Goal: Transaction & Acquisition: Download file/media

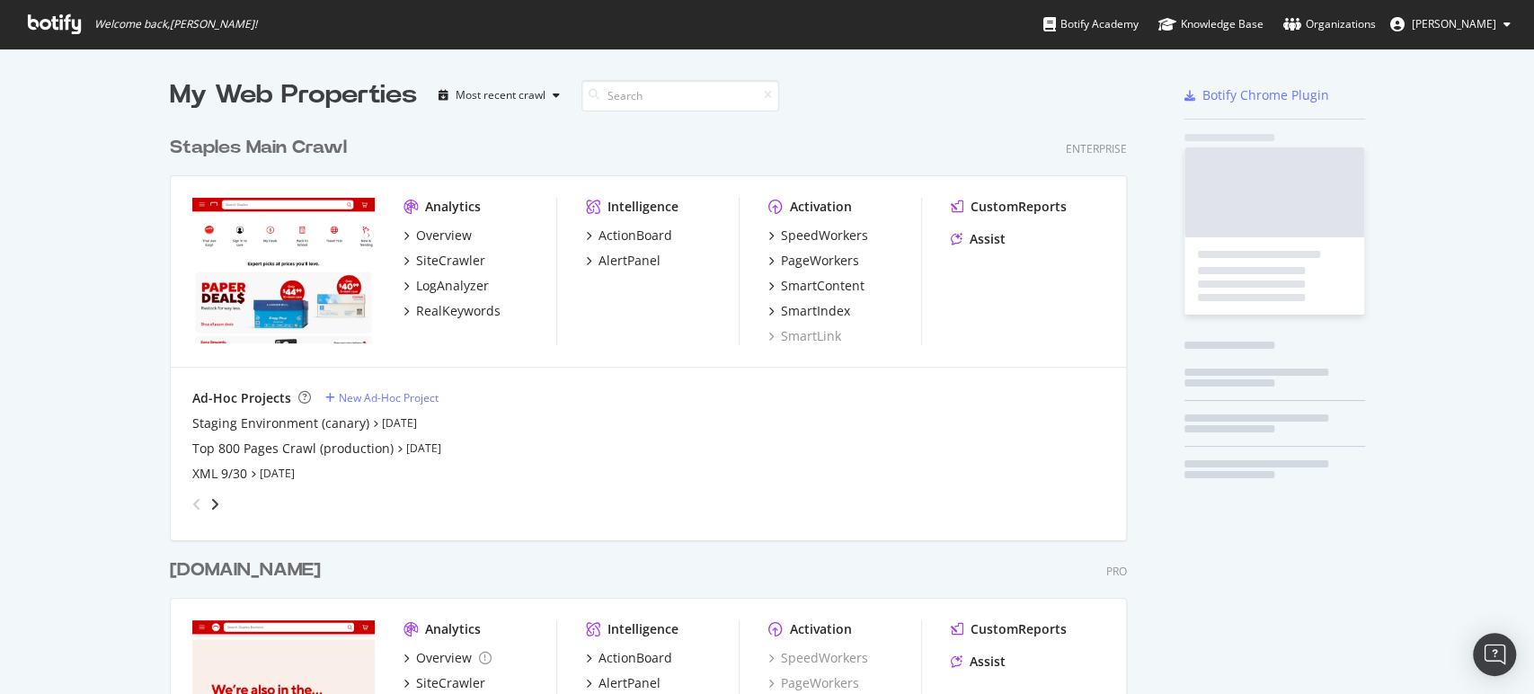
scroll to position [1401, 956]
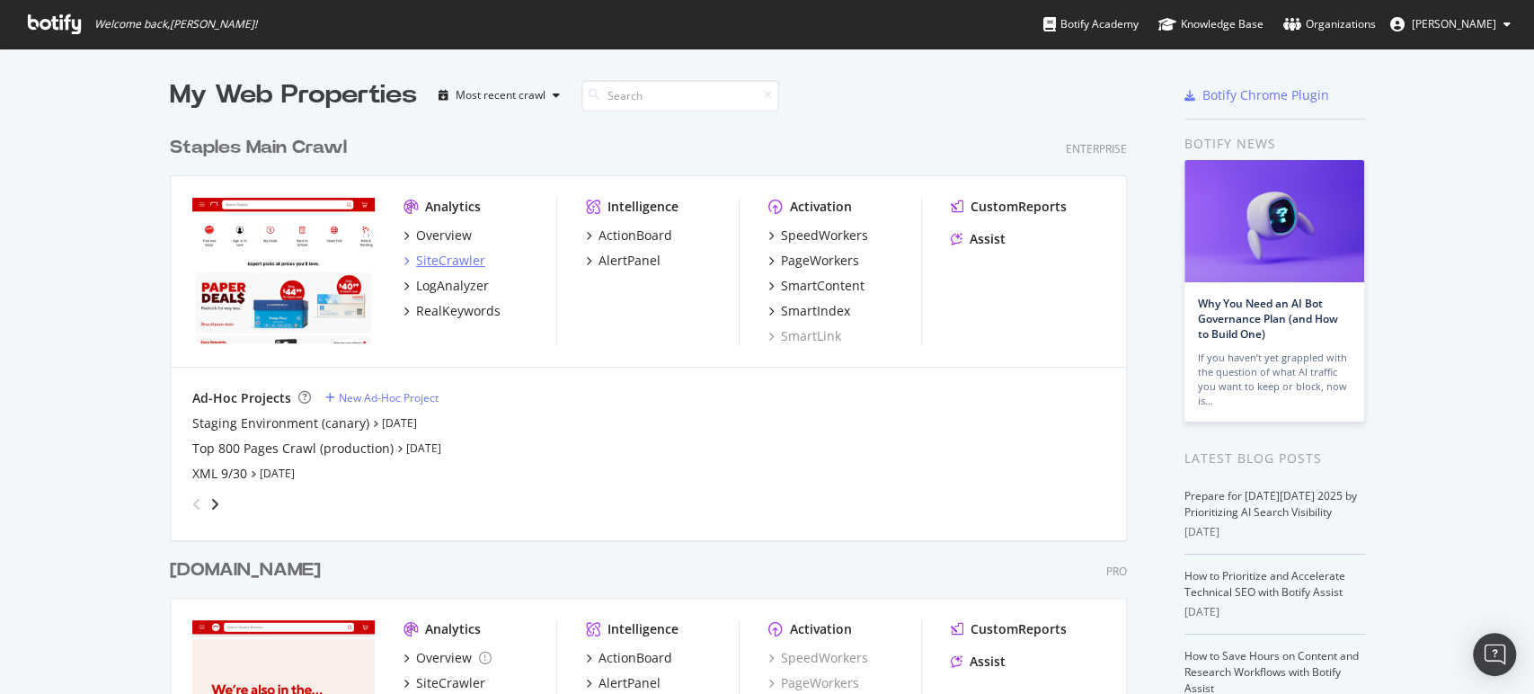
click at [439, 262] on div "SiteCrawler" at bounding box center [450, 261] width 69 height 18
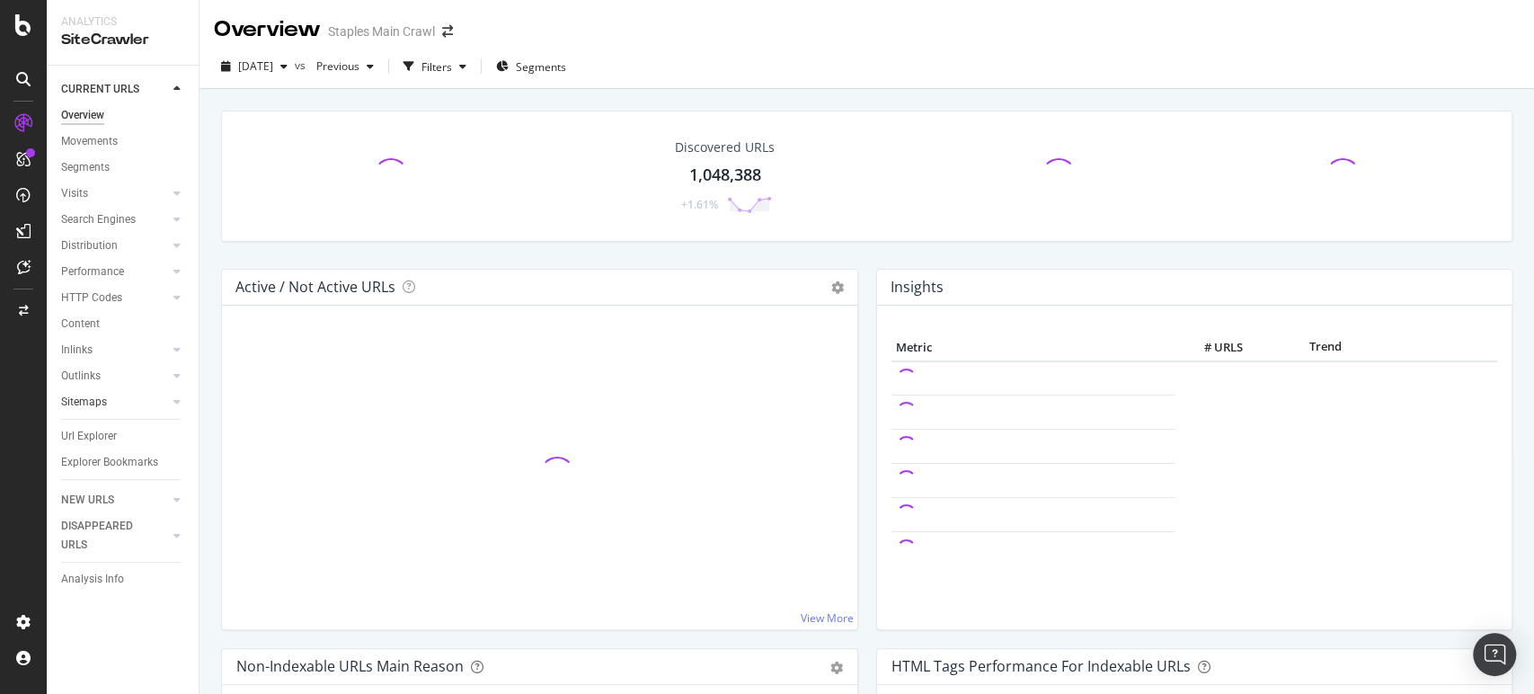
drag, startPoint x: 88, startPoint y: 427, endPoint x: 154, endPoint y: 401, distance: 70.6
click at [88, 427] on div "Url Explorer" at bounding box center [89, 436] width 56 height 19
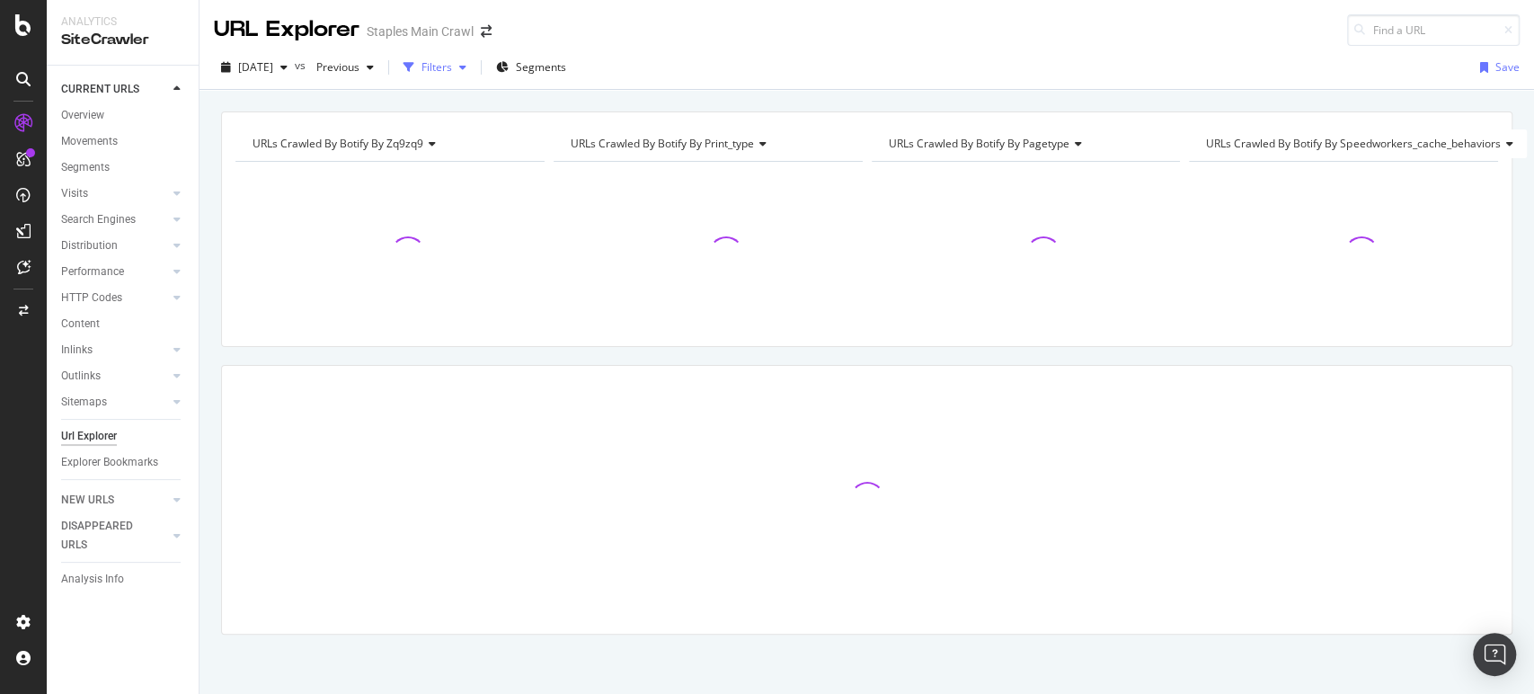
click at [452, 68] on div "Filters" at bounding box center [437, 66] width 31 height 15
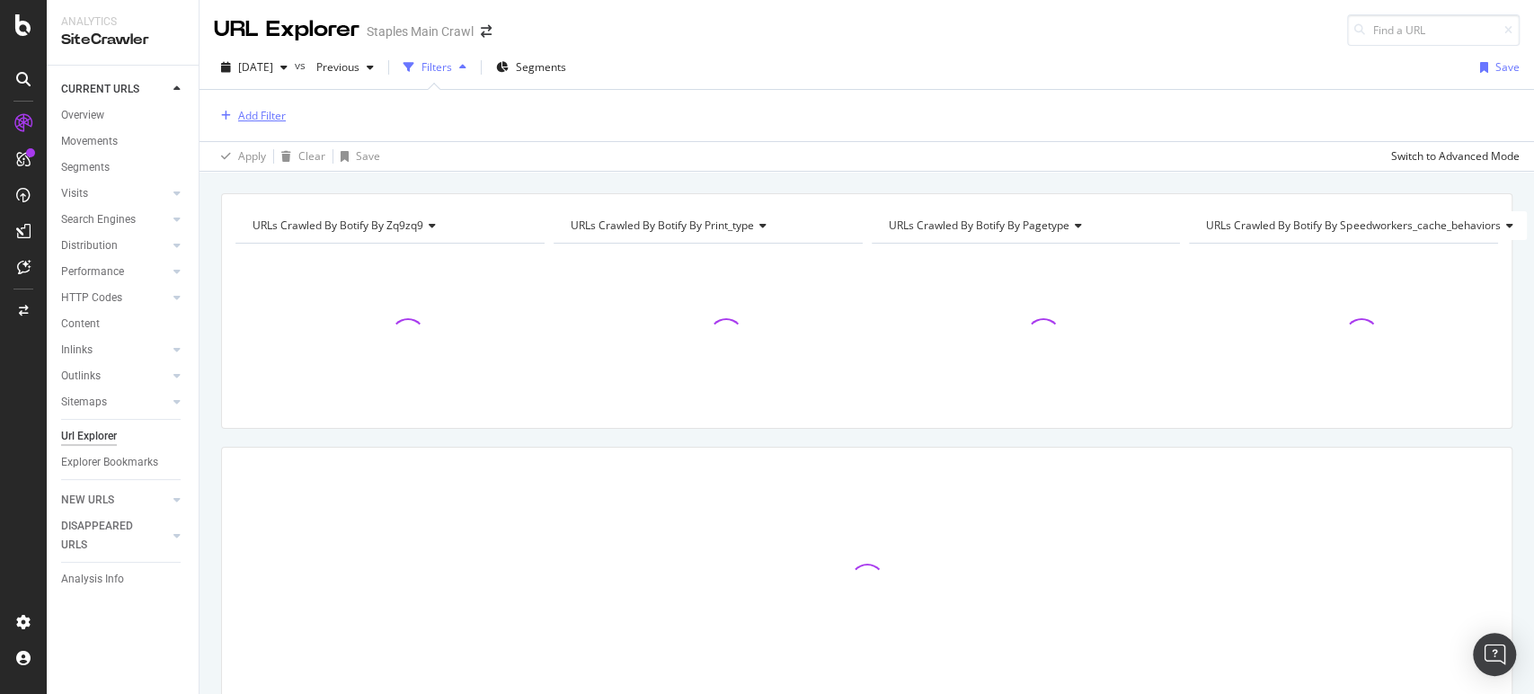
click at [260, 108] on div "Add Filter" at bounding box center [262, 115] width 48 height 15
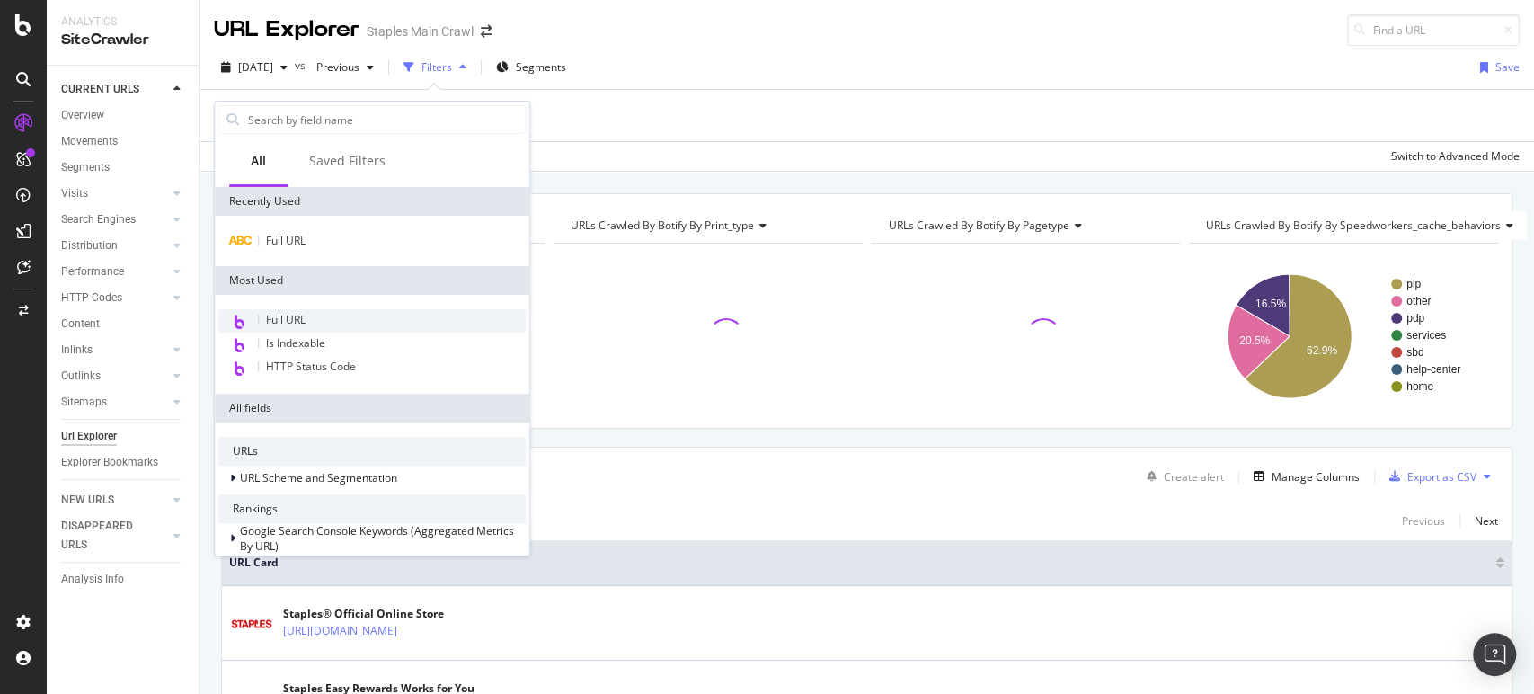
click at [293, 316] on span "Full URL" at bounding box center [286, 319] width 40 height 15
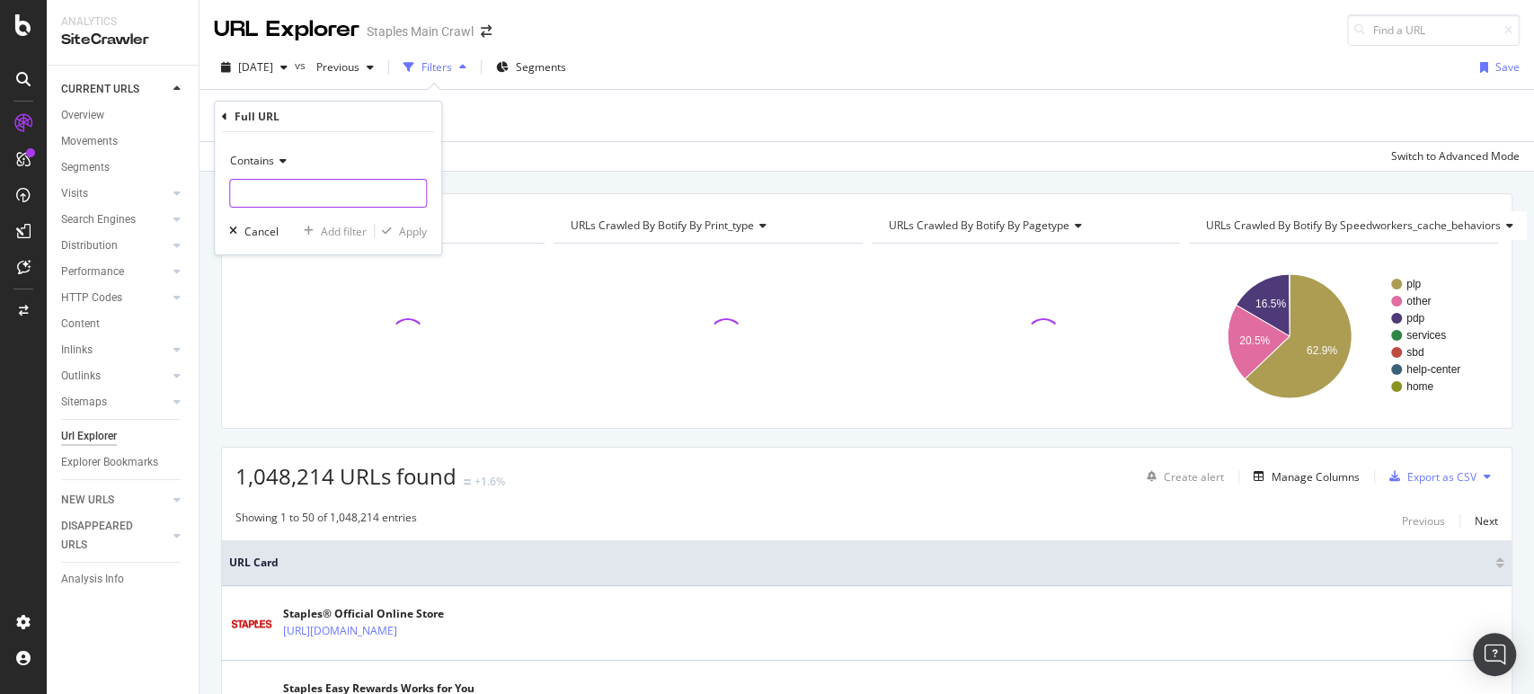
click at [290, 188] on input "text" at bounding box center [328, 193] width 196 height 29
paste input "CL167205"
type input "CL167205"
click at [410, 228] on div "Apply" at bounding box center [413, 231] width 28 height 15
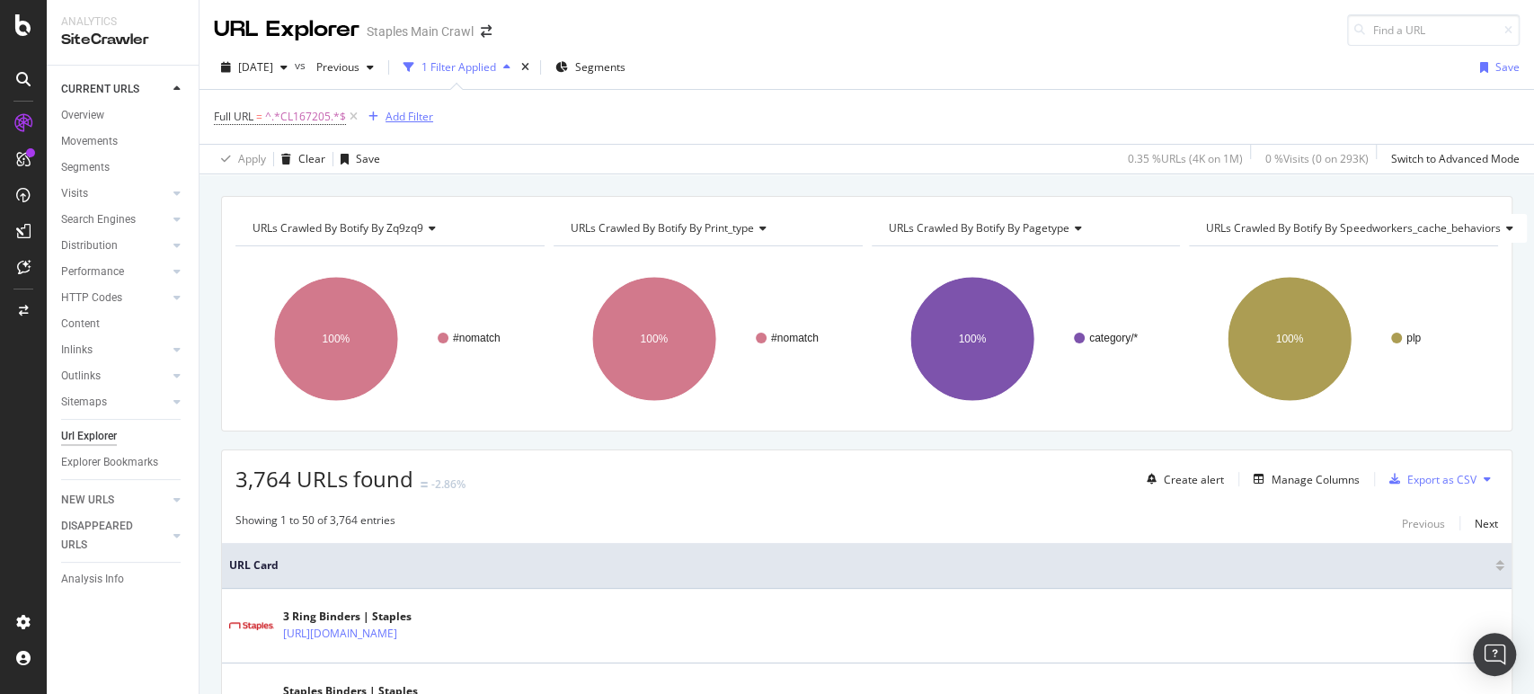
click at [404, 116] on div "Add Filter" at bounding box center [410, 116] width 48 height 15
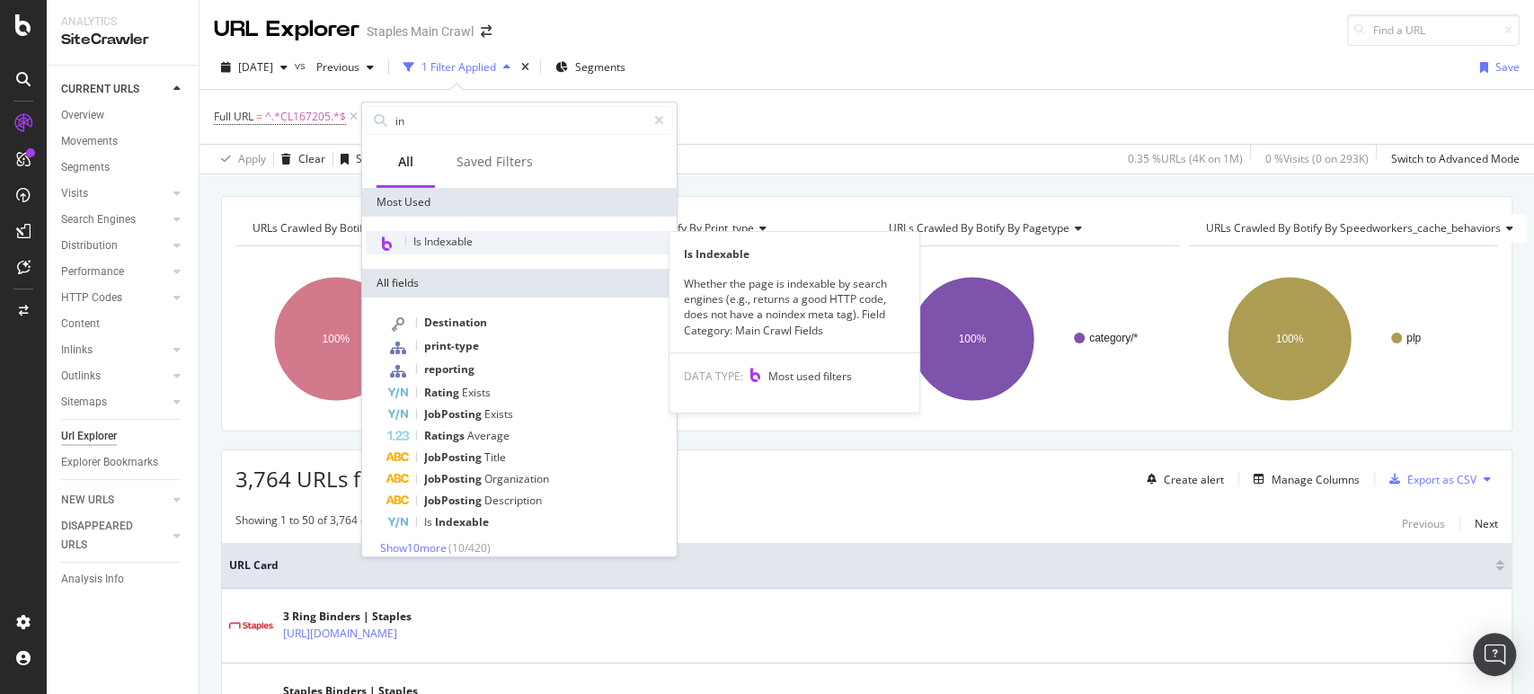
type input "in"
click at [441, 239] on span "Is Indexable" at bounding box center [442, 241] width 59 height 15
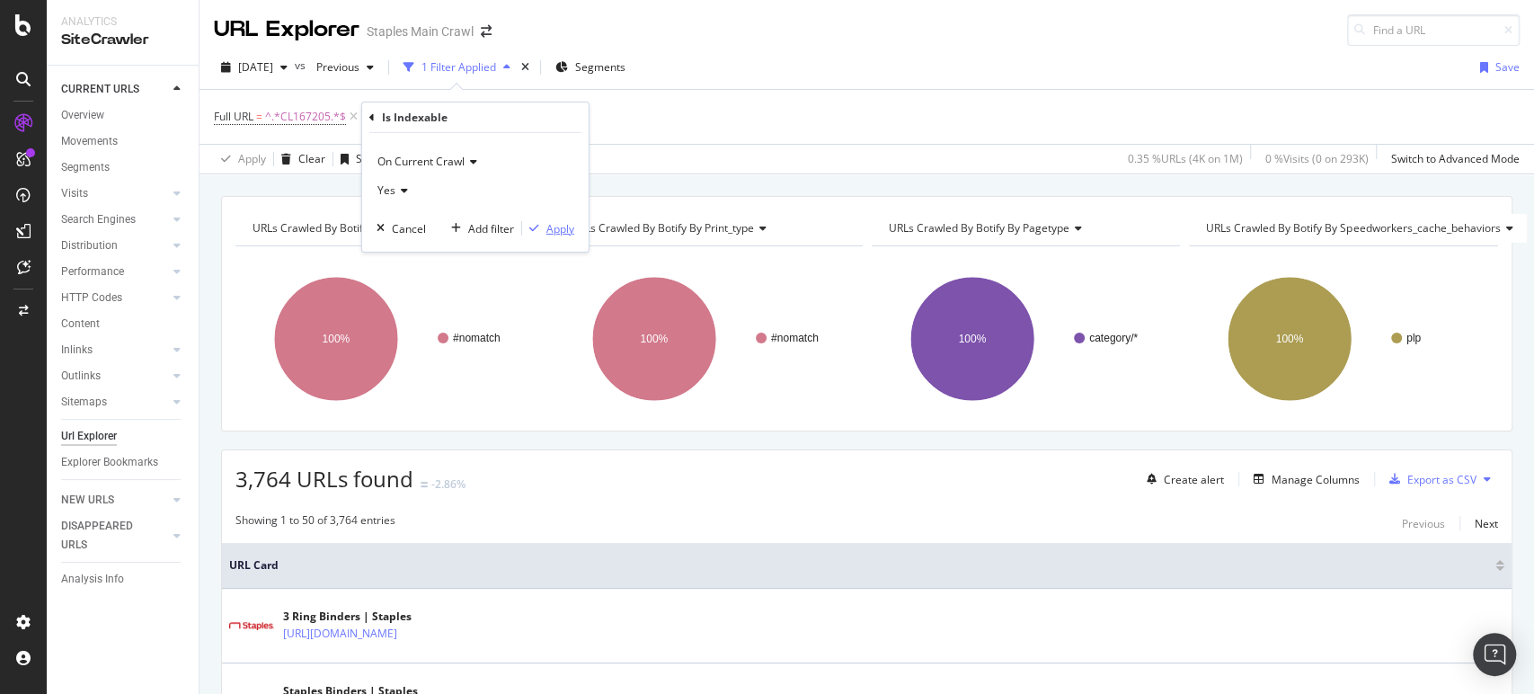
click at [566, 233] on div "Apply" at bounding box center [560, 227] width 28 height 15
click at [1428, 472] on div "Export as CSV" at bounding box center [1441, 479] width 69 height 15
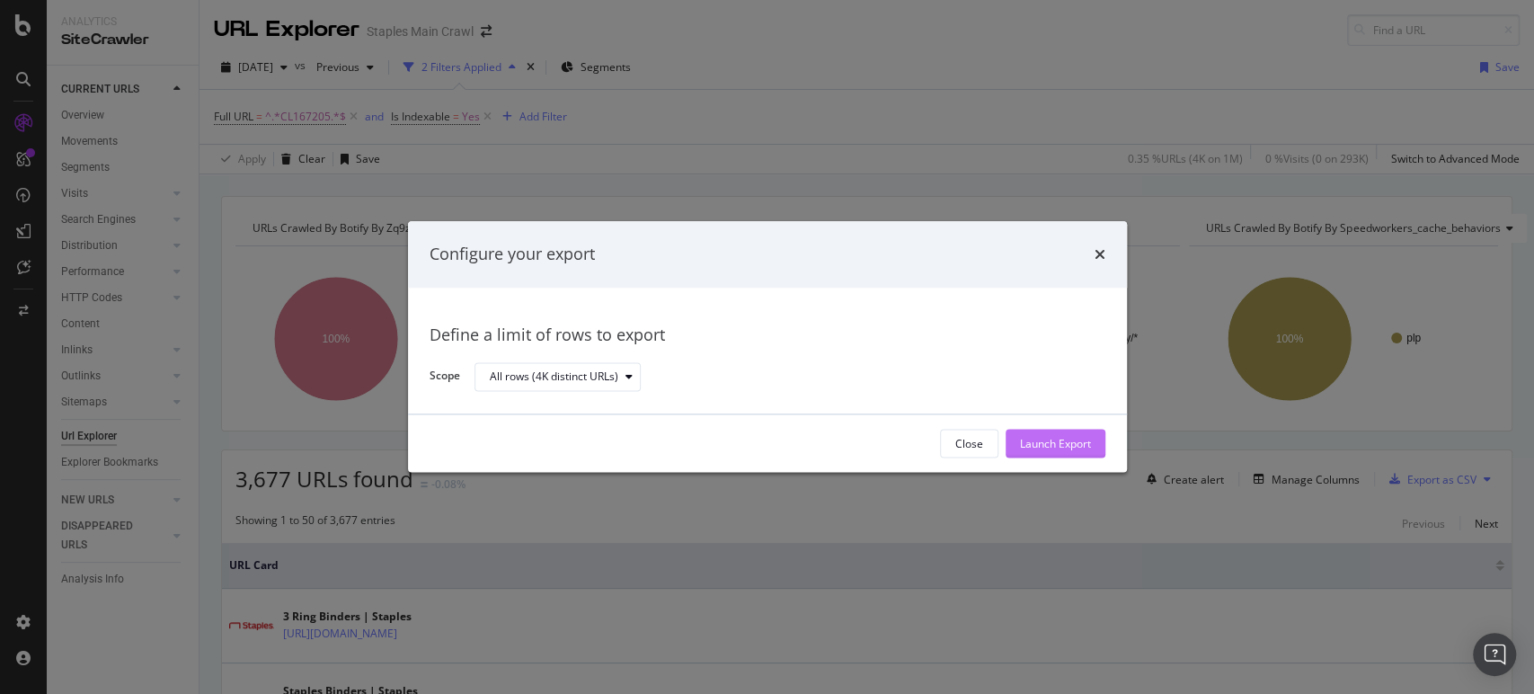
click at [1056, 443] on div "Launch Export" at bounding box center [1055, 443] width 71 height 15
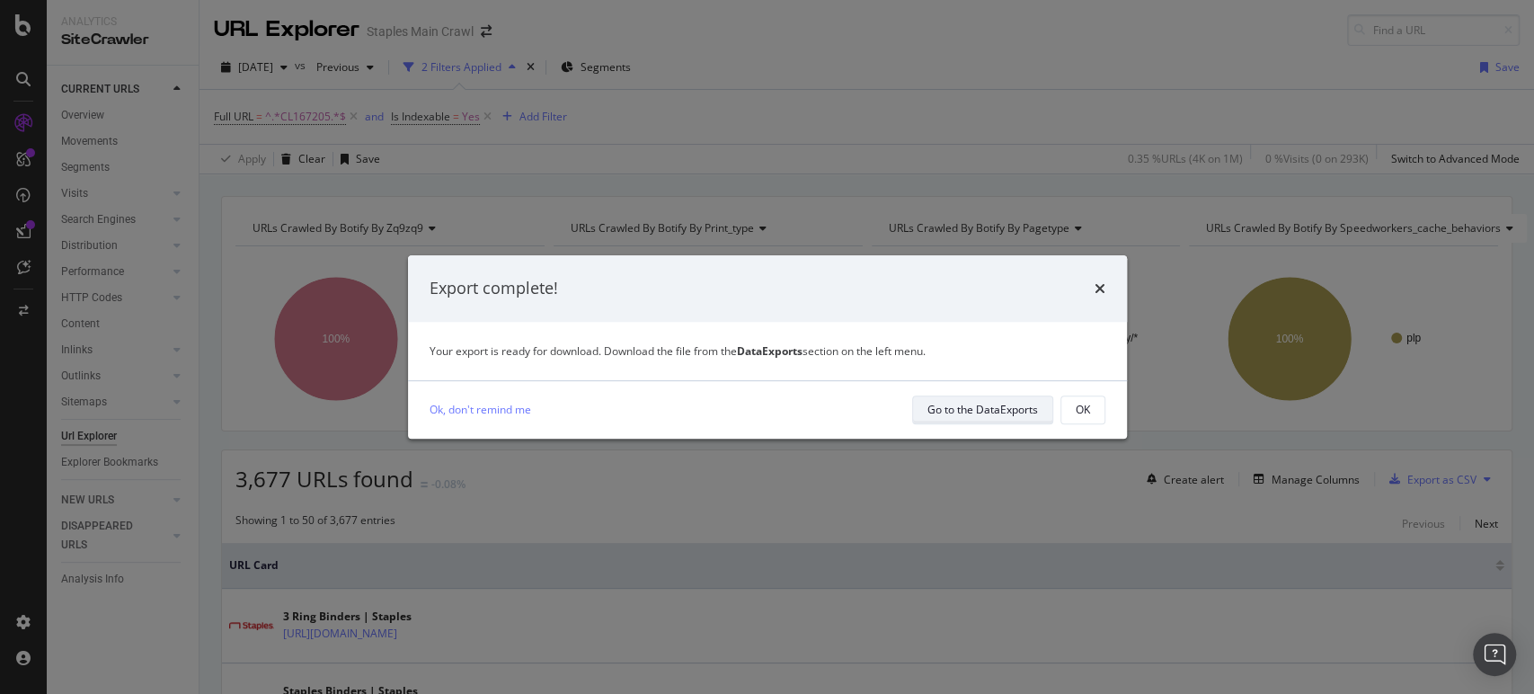
click at [966, 407] on div "Go to the DataExports" at bounding box center [983, 409] width 111 height 15
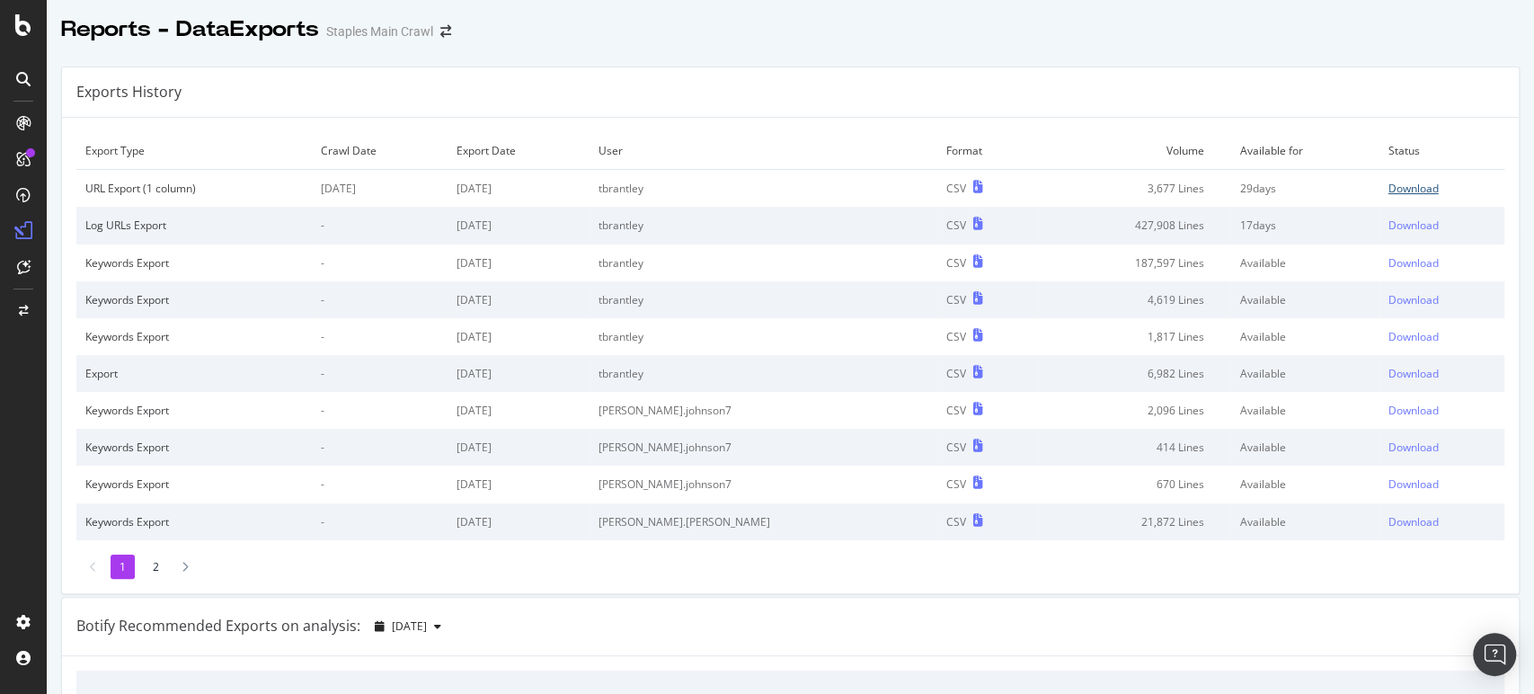
click at [1389, 182] on div "Download" at bounding box center [1414, 188] width 50 height 15
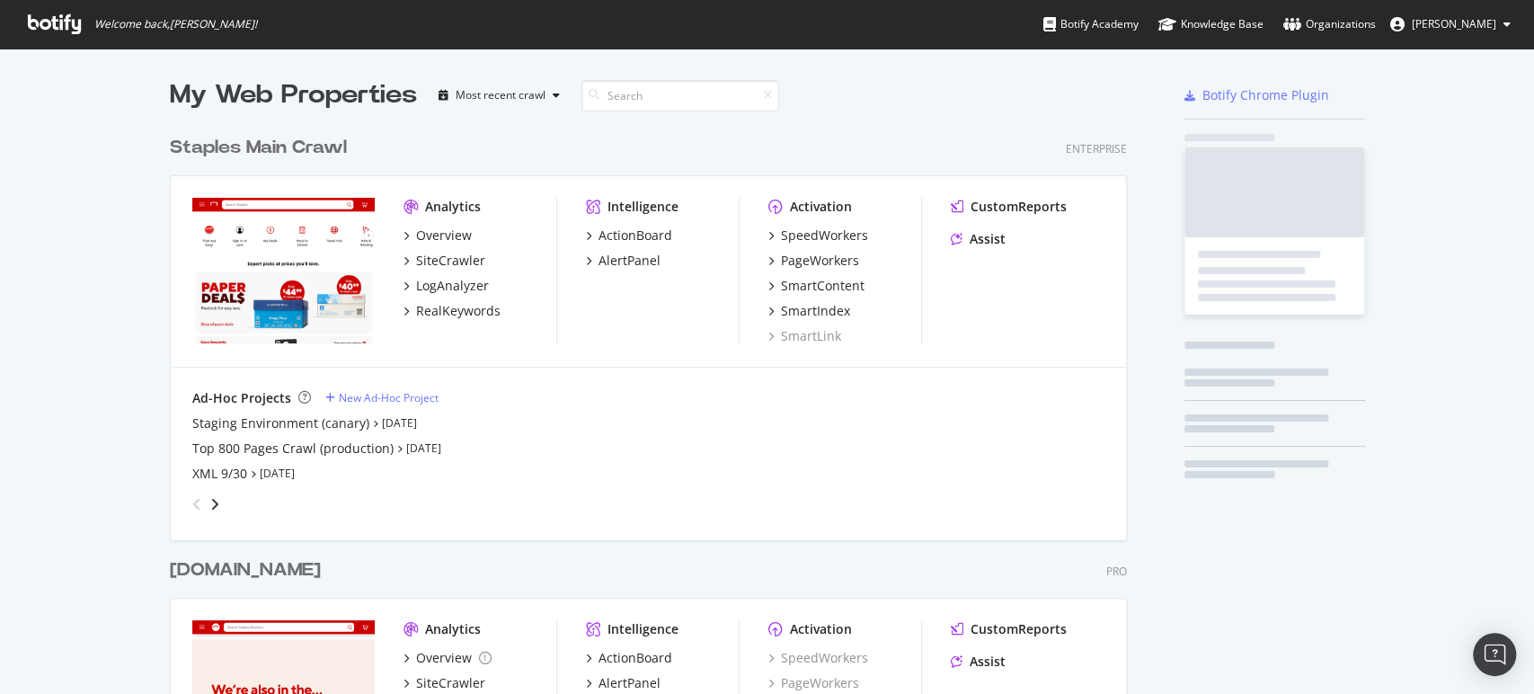
scroll to position [1401, 956]
